Goal: Task Accomplishment & Management: Complete application form

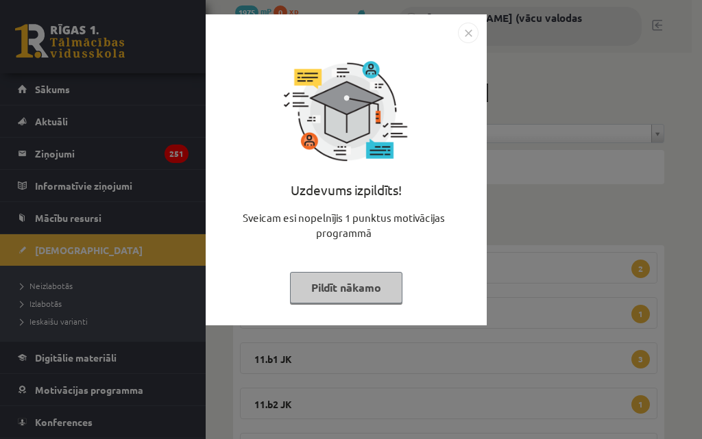
click at [357, 282] on button "Pildīt nākamo" at bounding box center [346, 288] width 112 height 32
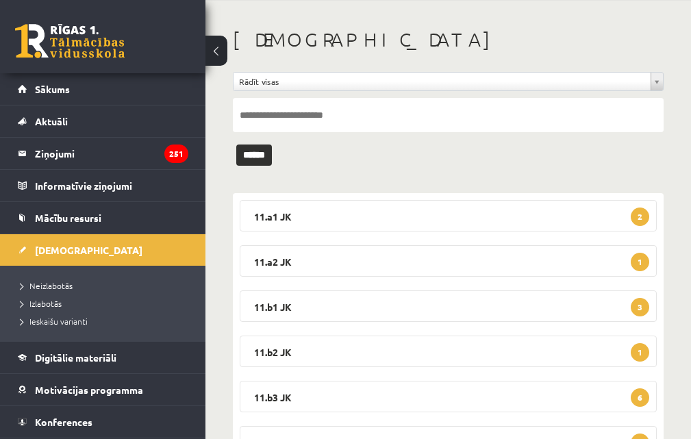
scroll to position [119, 0]
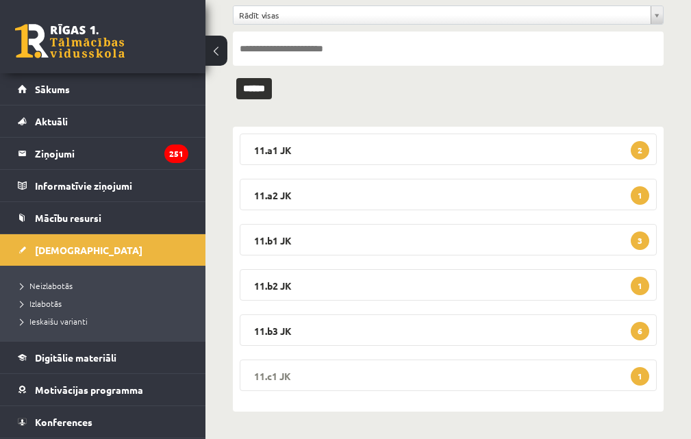
click at [293, 381] on legend "11.c1 JK 1" at bounding box center [448, 376] width 417 height 32
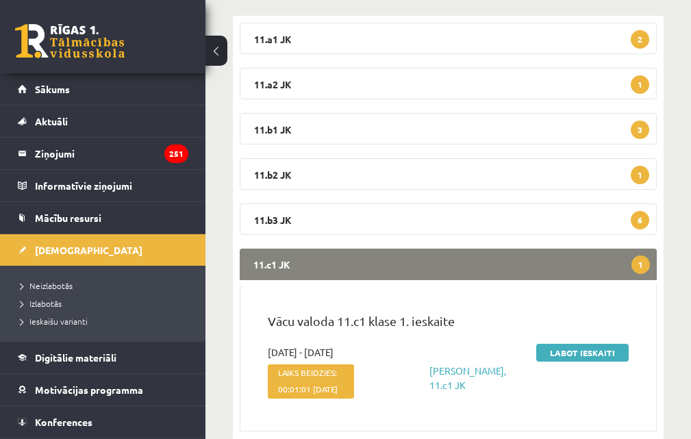
scroll to position [290, 0]
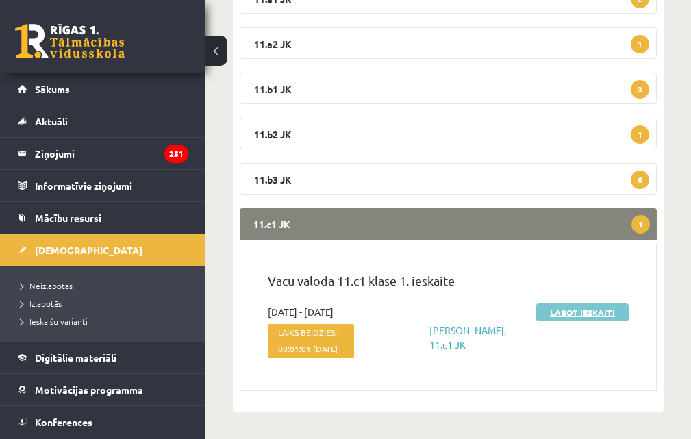
click at [597, 304] on link "Labot ieskaiti" at bounding box center [582, 313] width 92 height 18
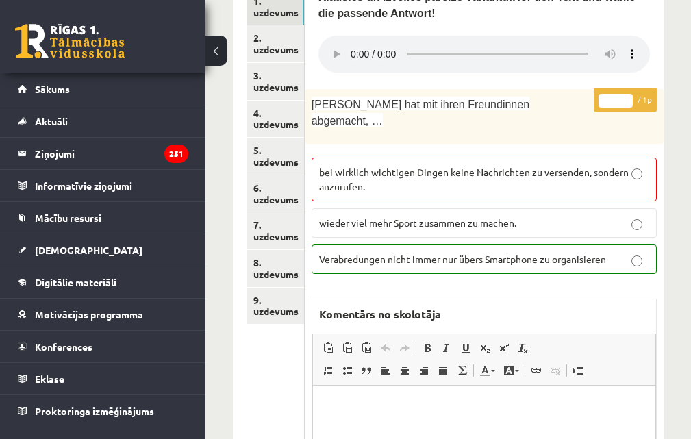
scroll to position [480, 0]
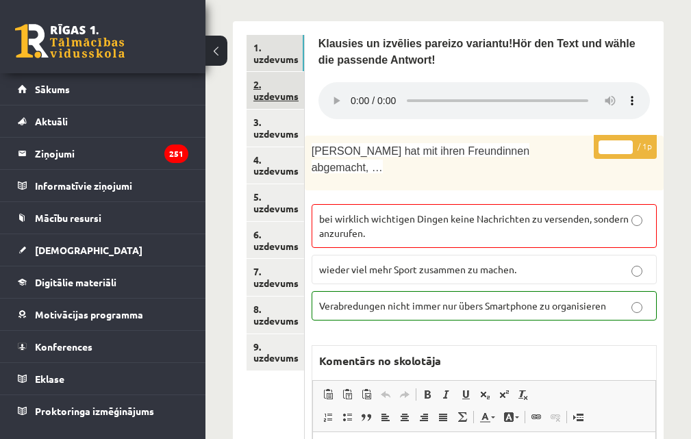
click at [274, 76] on link "2. uzdevums" at bounding box center [276, 90] width 58 height 37
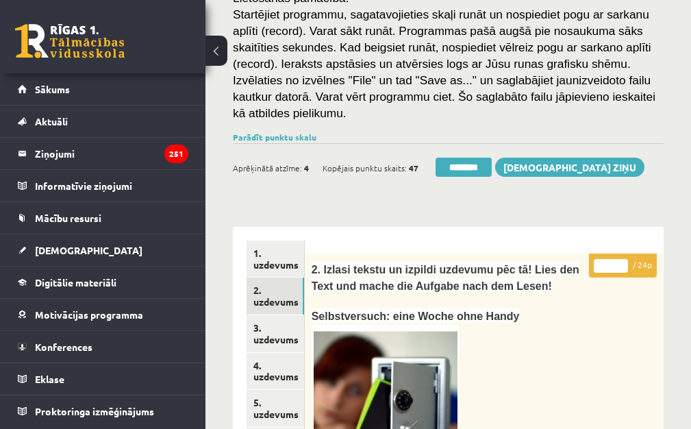
scroll to position [277, 0]
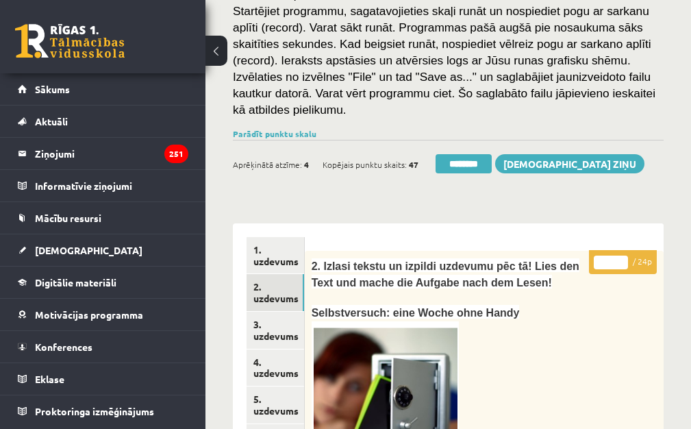
type input "**"
click at [628, 256] on input "**" at bounding box center [611, 263] width 34 height 14
click at [268, 312] on link "3. uzdevums" at bounding box center [276, 330] width 58 height 37
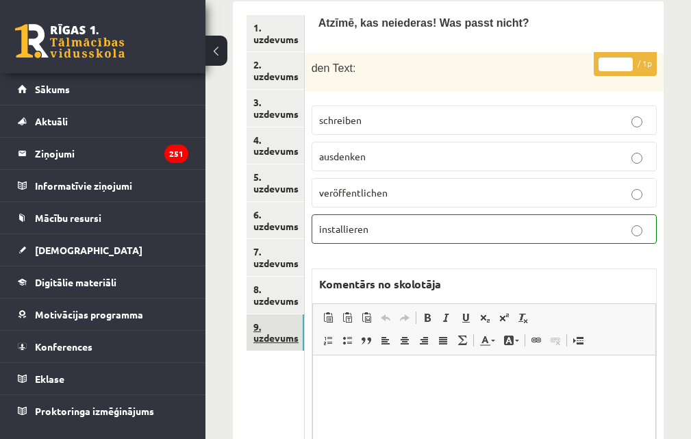
scroll to position [0, 0]
click at [271, 314] on link "9. uzdevums" at bounding box center [276, 332] width 58 height 37
